Goal: Check status: Check status

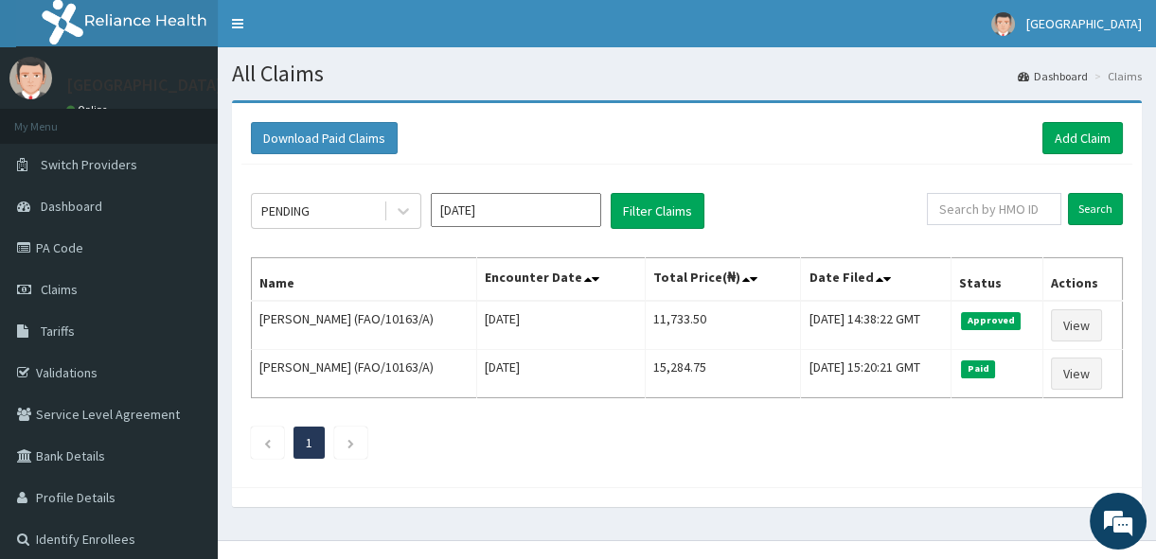
click at [984, 210] on input "text" at bounding box center [994, 209] width 134 height 32
click at [985, 209] on input "text" at bounding box center [994, 209] width 134 height 32
type input "k"
type input "KNL/10195/A"
click at [1091, 223] on input "Search" at bounding box center [1095, 209] width 55 height 32
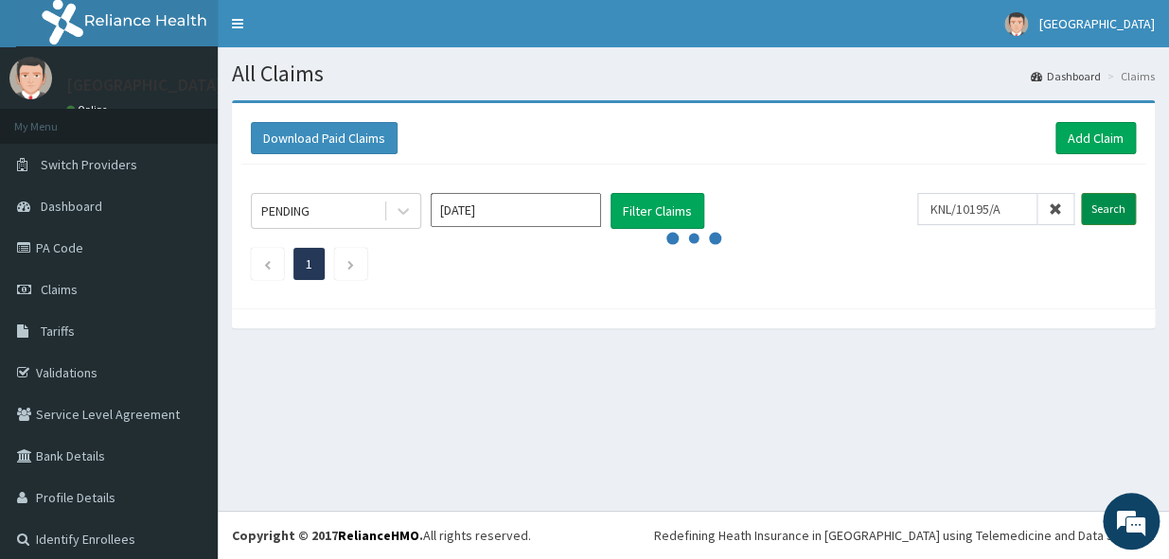
click at [1092, 199] on input "Search" at bounding box center [1108, 209] width 55 height 32
click at [1091, 199] on input "Search" at bounding box center [1108, 209] width 55 height 32
click at [1089, 207] on input "Search" at bounding box center [1108, 209] width 55 height 32
click at [59, 245] on link "PA Code" at bounding box center [109, 248] width 218 height 42
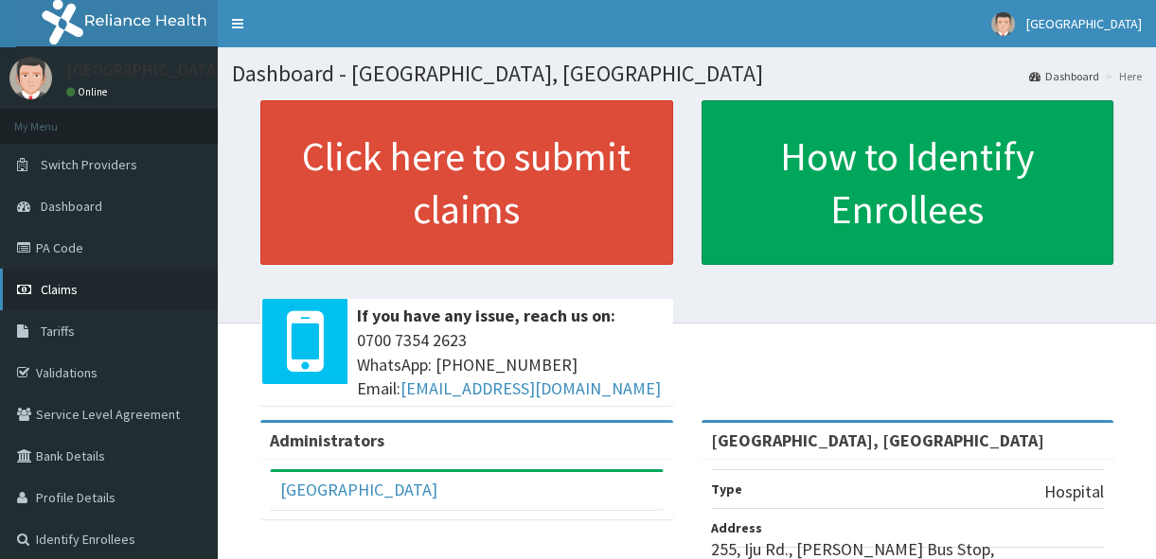
click at [71, 293] on span "Claims" at bounding box center [59, 289] width 37 height 17
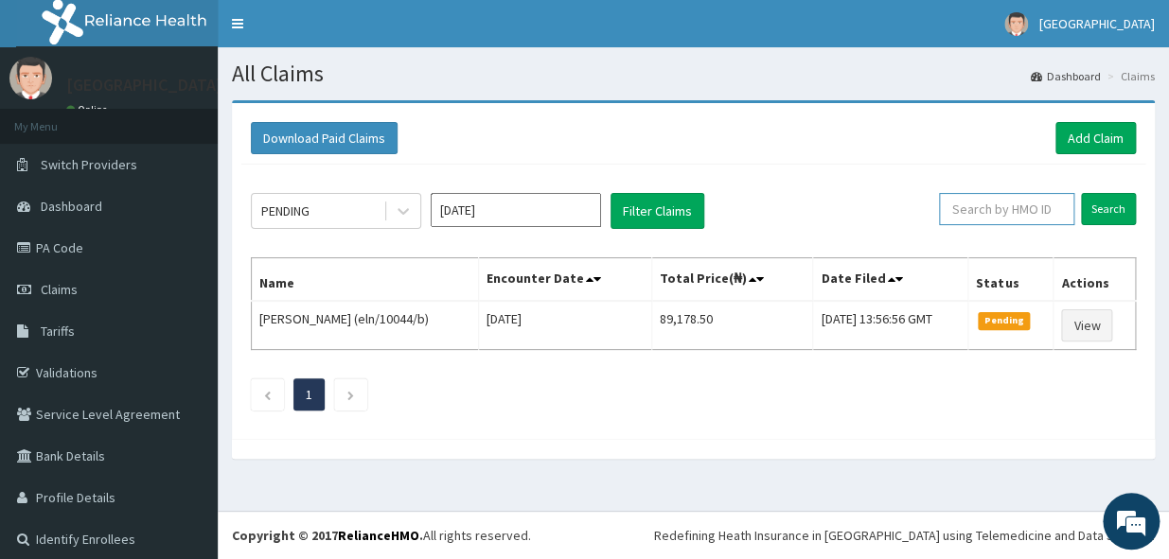
click at [969, 208] on input "text" at bounding box center [1006, 209] width 135 height 32
click at [985, 212] on input "text" at bounding box center [1006, 209] width 135 height 32
click at [1092, 203] on input "Search" at bounding box center [1108, 209] width 55 height 32
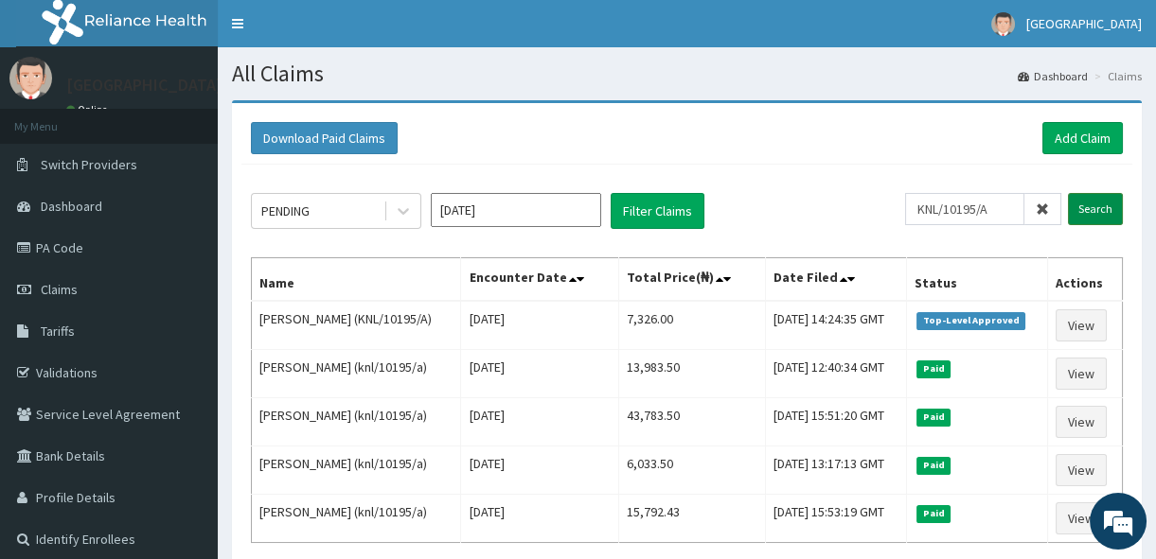
click at [1083, 203] on input "Search" at bounding box center [1095, 209] width 55 height 32
click at [1086, 205] on input "Search" at bounding box center [1095, 209] width 55 height 32
click at [1003, 212] on input "KNL/10195/A" at bounding box center [964, 209] width 119 height 32
click at [1087, 206] on input "Search" at bounding box center [1095, 209] width 55 height 32
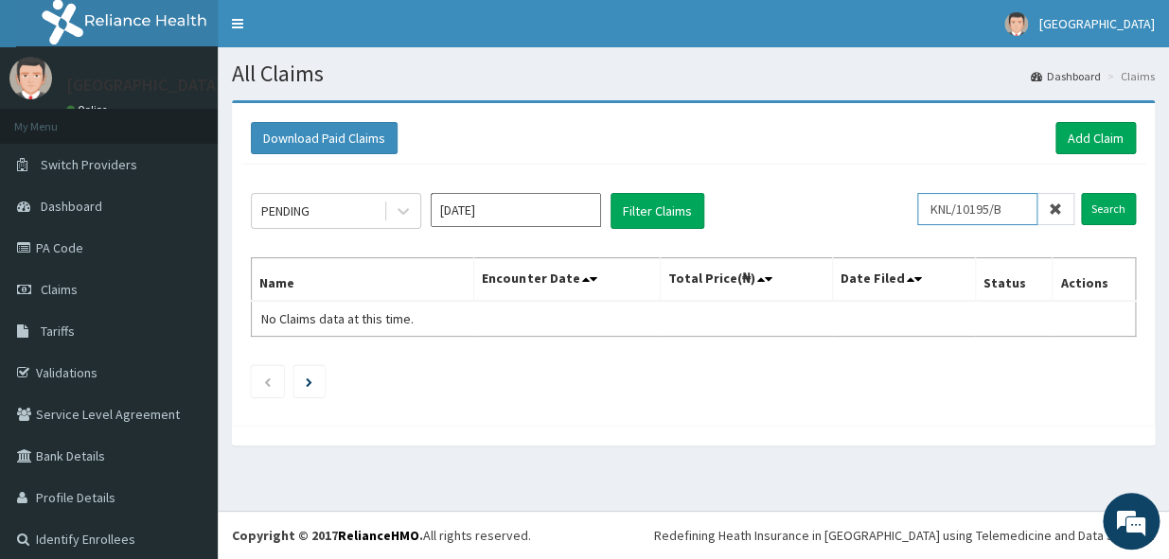
click at [1022, 204] on input "KNL/10195/B" at bounding box center [977, 209] width 120 height 32
click at [1081, 206] on input "Search" at bounding box center [1108, 209] width 55 height 32
click at [1015, 210] on input "KNL/10195/B" at bounding box center [977, 209] width 120 height 32
click at [1097, 202] on input "Search" at bounding box center [1108, 209] width 55 height 32
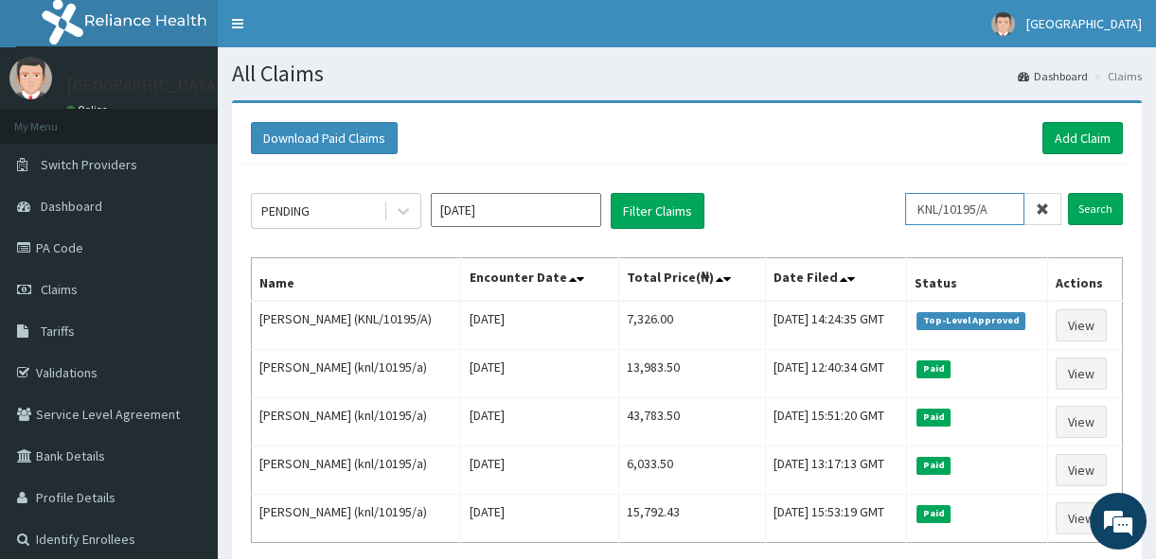
click at [1009, 216] on input "KNL/10195/A" at bounding box center [964, 209] width 119 height 32
click at [1107, 214] on input "Search" at bounding box center [1095, 209] width 55 height 32
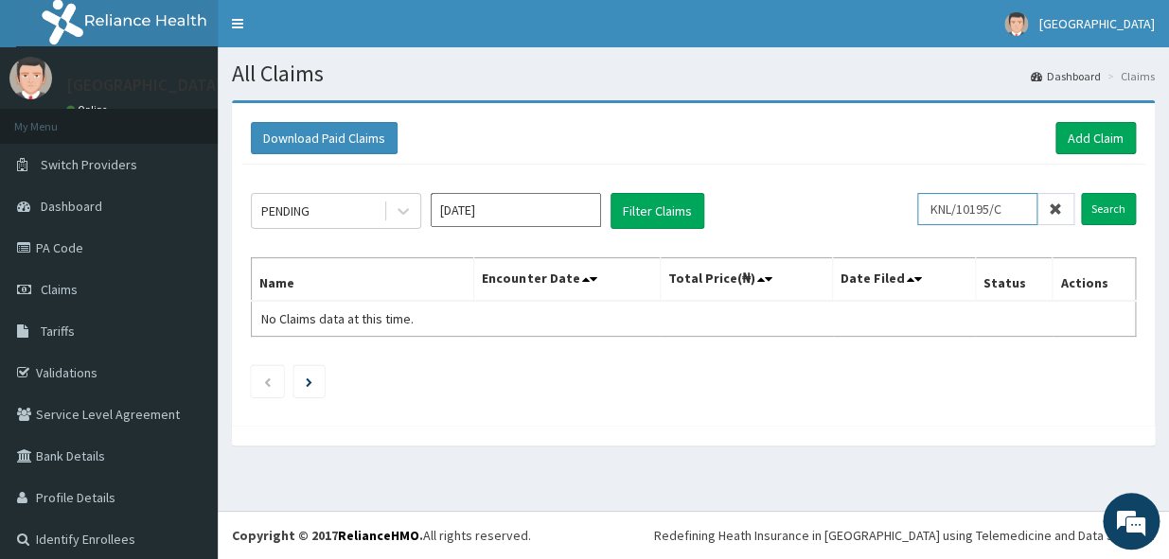
click at [1005, 207] on input "KNL/10195/C" at bounding box center [977, 209] width 120 height 32
click at [1103, 198] on input "Search" at bounding box center [1108, 209] width 55 height 32
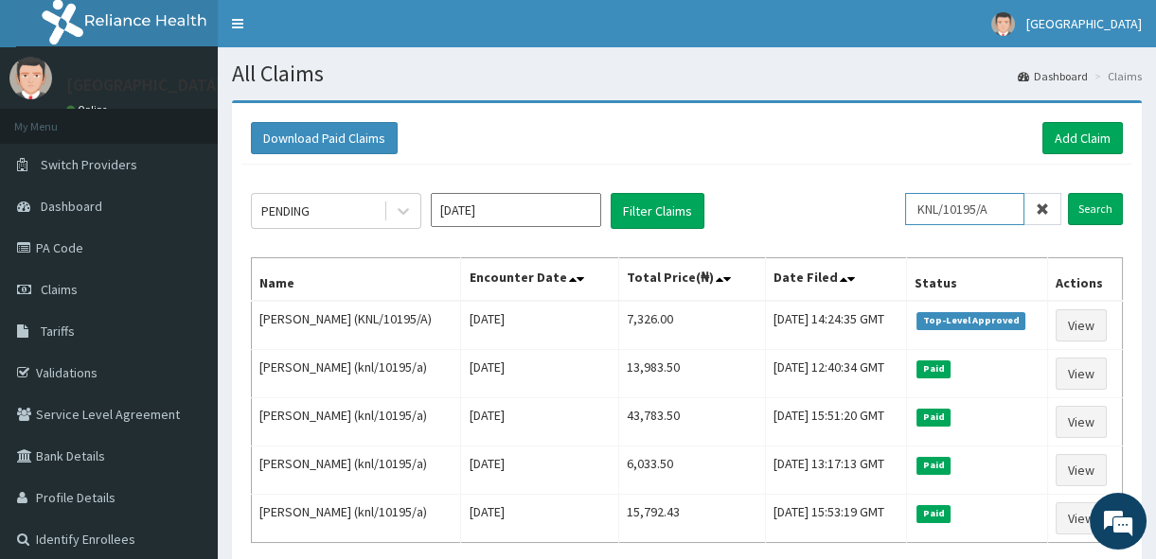
click at [1016, 207] on input "KNL/10195/A" at bounding box center [964, 209] width 119 height 32
type input "K"
click at [1091, 202] on input "Search" at bounding box center [1095, 209] width 55 height 32
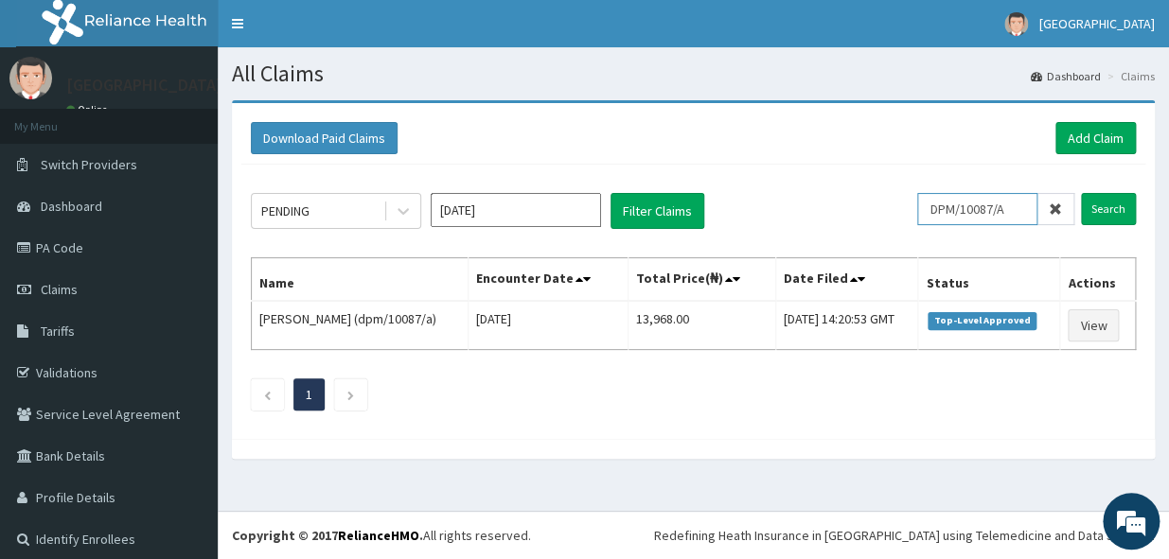
click at [1016, 206] on input "DPM/10087/A" at bounding box center [977, 209] width 120 height 32
type input "D"
